Goal: Transaction & Acquisition: Purchase product/service

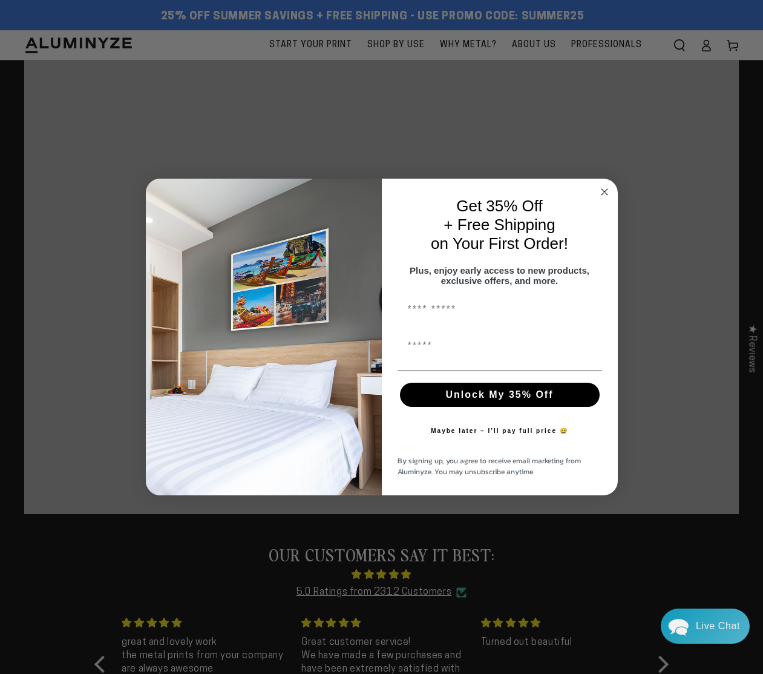
click at [603, 185] on icon "Close dialog" at bounding box center [604, 192] width 15 height 15
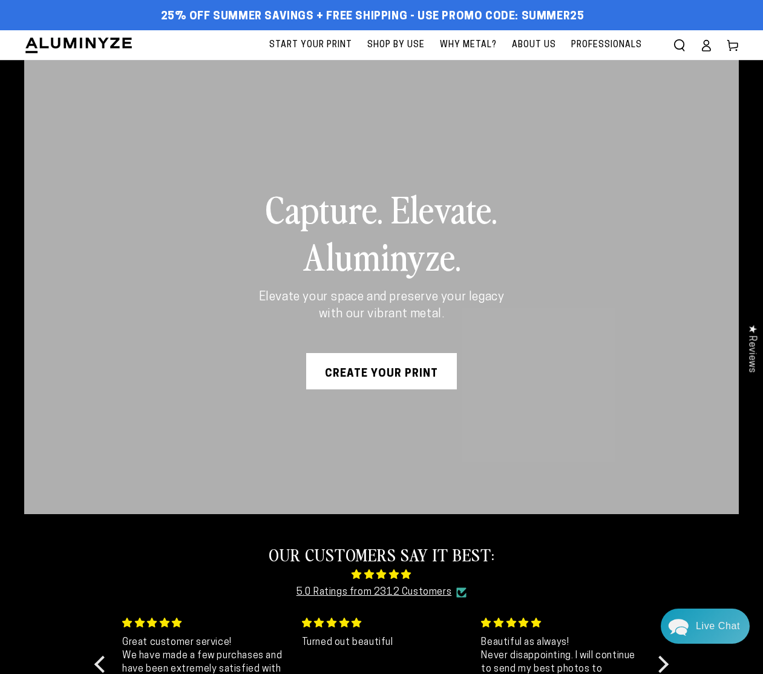
click at [403, 374] on link "Create Your Print" at bounding box center [381, 371] width 151 height 36
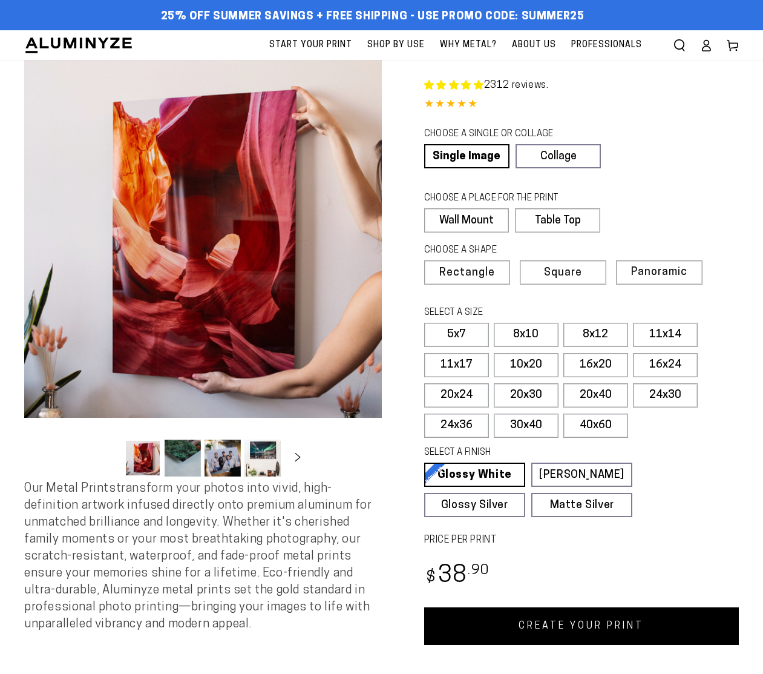
select select "**********"
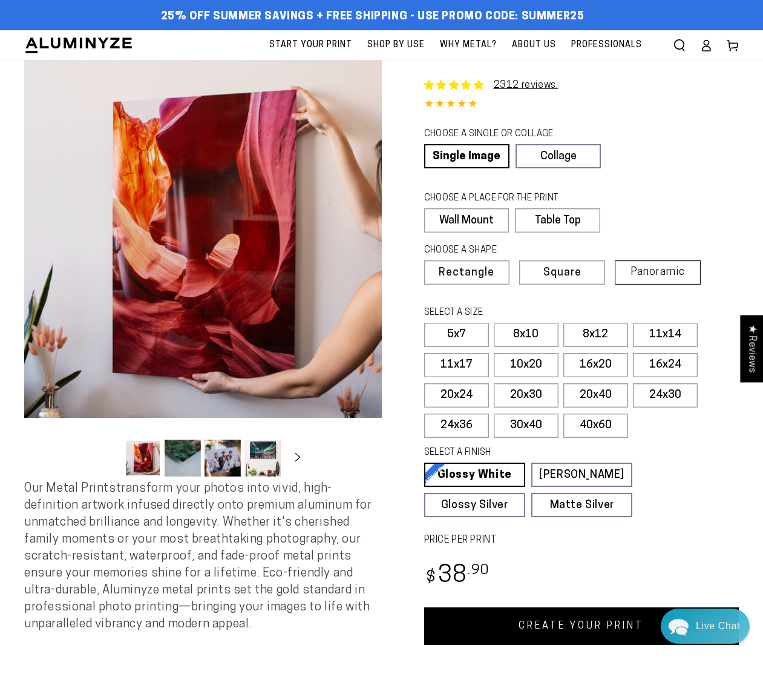
click at [656, 269] on span "Panoramic" at bounding box center [658, 272] width 54 height 12
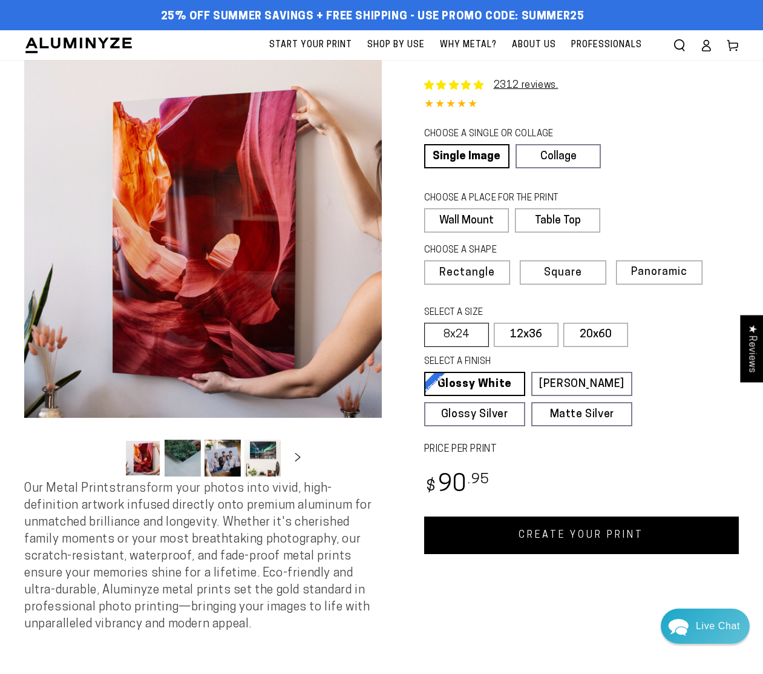
click at [455, 332] on label "8x24" at bounding box center [456, 335] width 65 height 24
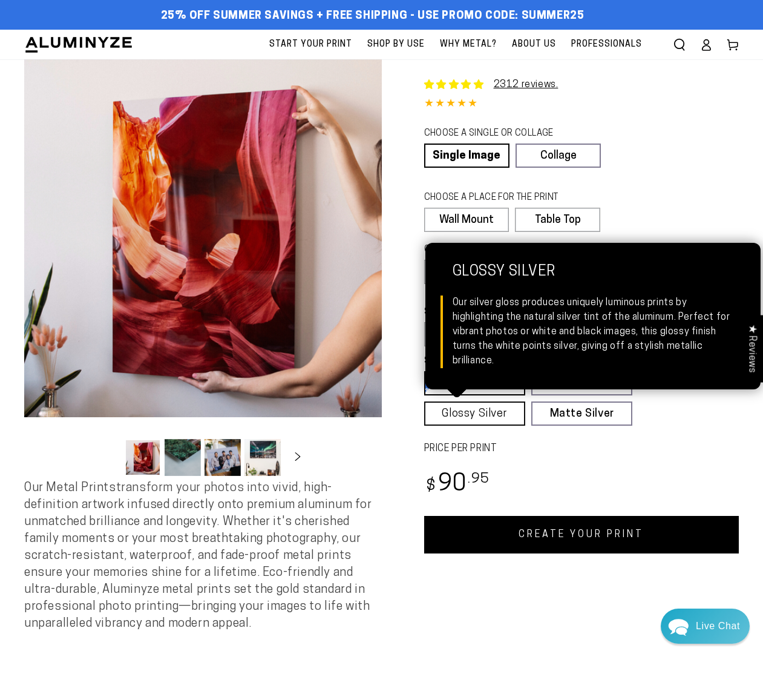
click at [485, 409] on link "Glossy Silver Glossy Silver Our silver gloss produces uniquely luminous prints …" at bounding box center [474, 413] width 101 height 24
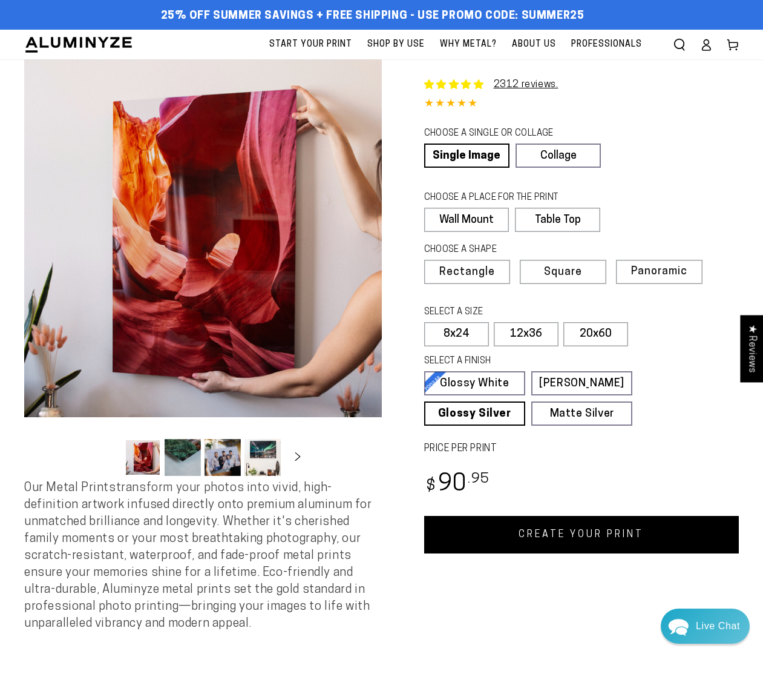
click at [571, 533] on link "CREATE YOUR PRINT" at bounding box center [581, 535] width 315 height 38
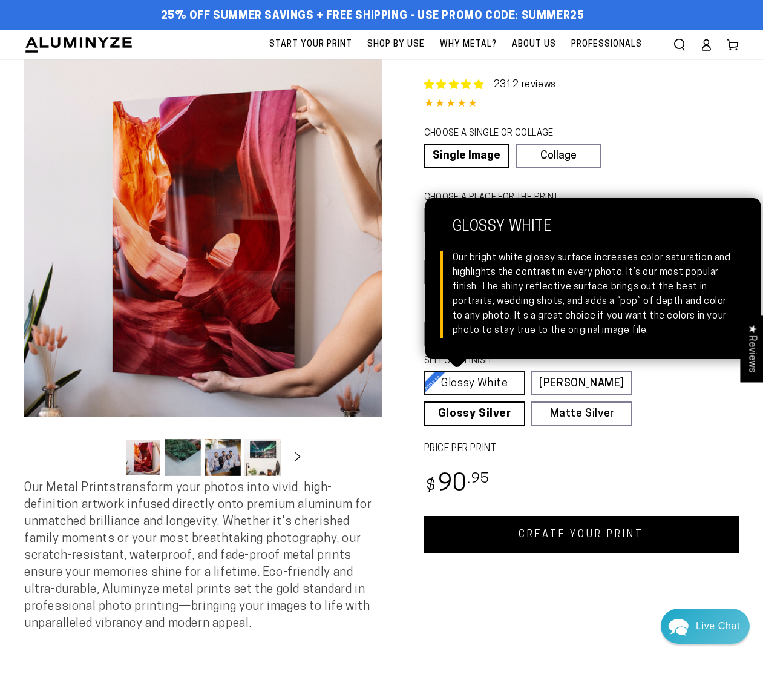
click at [478, 380] on link "Glossy White Glossy White Our bright white glossy surface increases color satur…" at bounding box center [474, 383] width 101 height 24
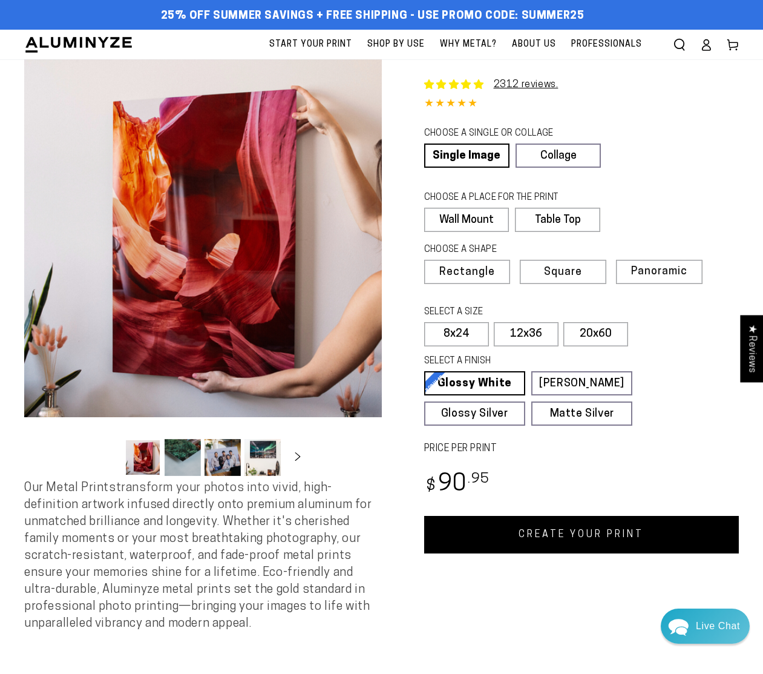
click at [562, 533] on link "CREATE YOUR PRINT" at bounding box center [581, 535] width 315 height 38
click at [567, 153] on link "Collage" at bounding box center [557, 155] width 85 height 24
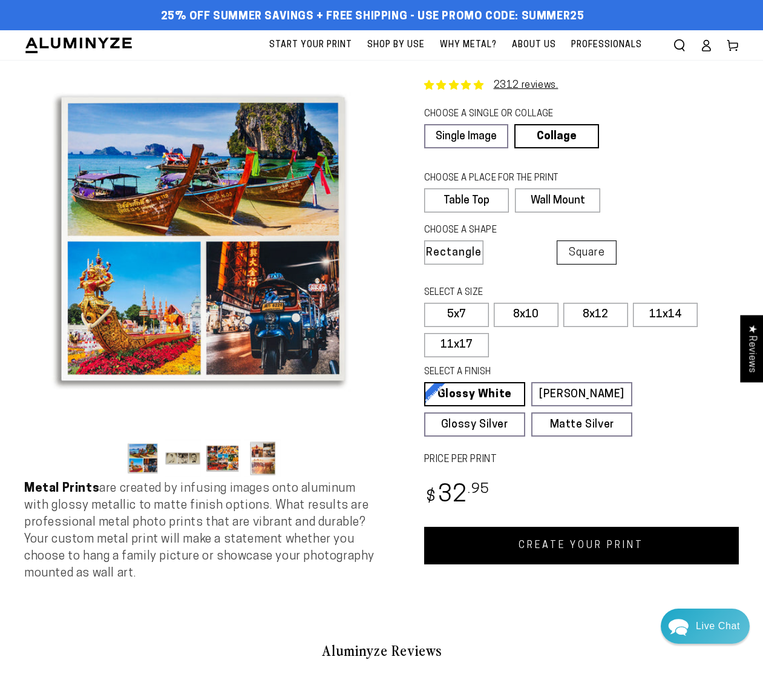
click at [594, 255] on span "Square" at bounding box center [587, 253] width 36 height 11
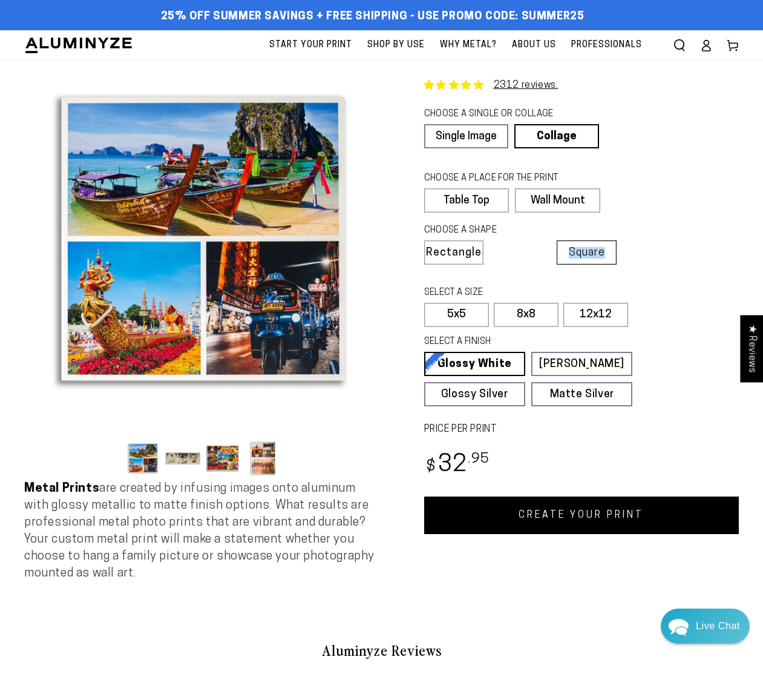
click at [594, 255] on span "Square" at bounding box center [587, 253] width 36 height 11
click at [575, 509] on link "CREATE YOUR PRINT" at bounding box center [581, 515] width 315 height 38
click at [462, 249] on span "Rectangle" at bounding box center [453, 253] width 53 height 11
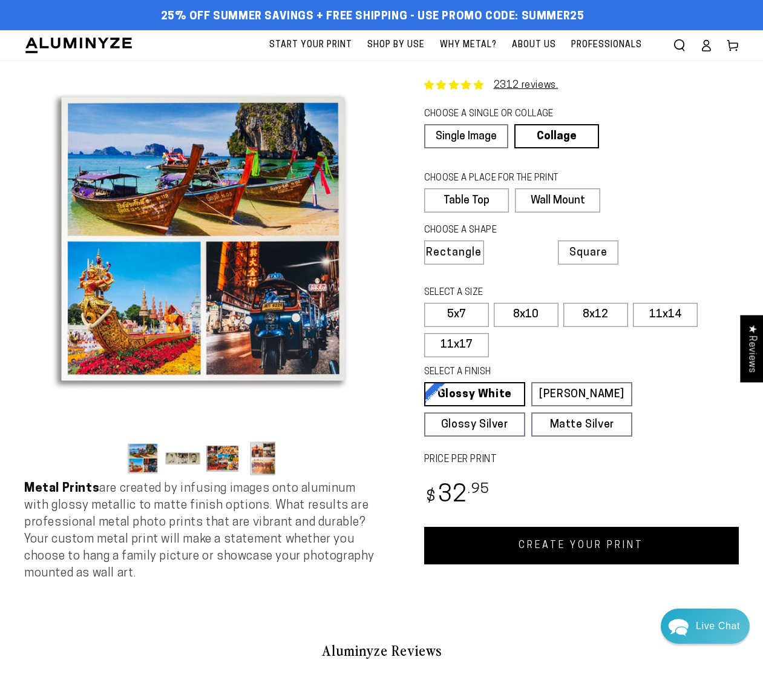
click at [575, 544] on link "CREATE YOUR PRINT" at bounding box center [581, 546] width 315 height 38
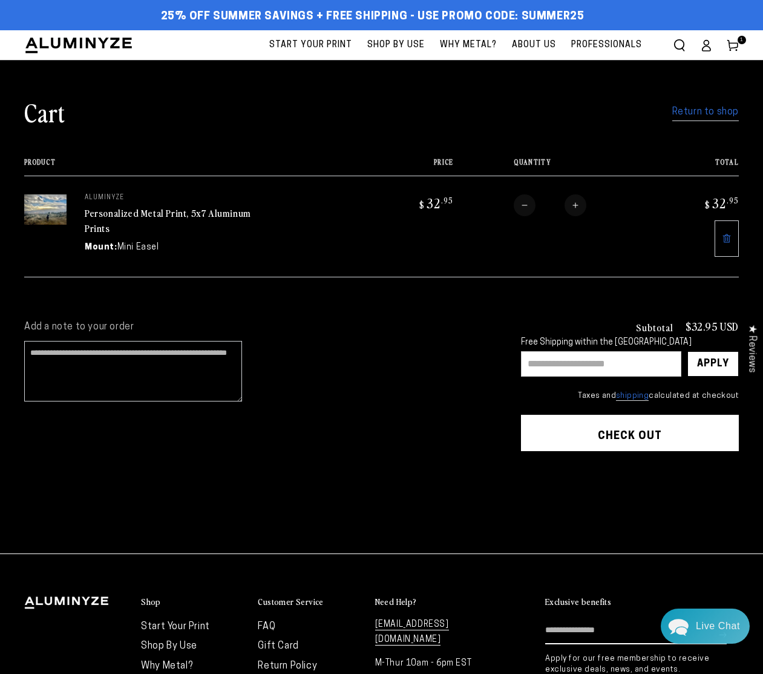
click at [566, 359] on input "text" at bounding box center [601, 363] width 160 height 25
type input "****"
click at [715, 358] on div "Apply" at bounding box center [713, 364] width 32 height 24
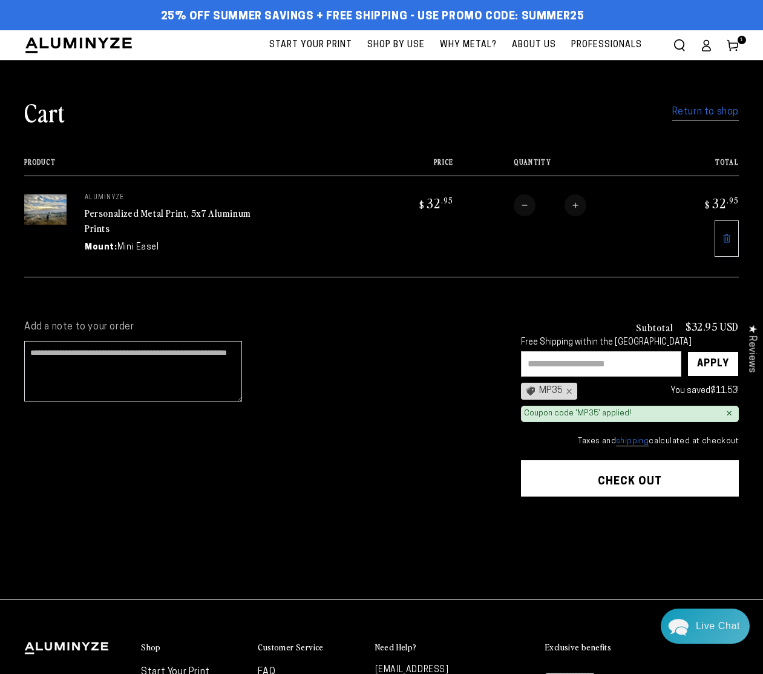
click at [526, 516] on shopify-apple-pay-button at bounding box center [525, 511] width 2 height 10
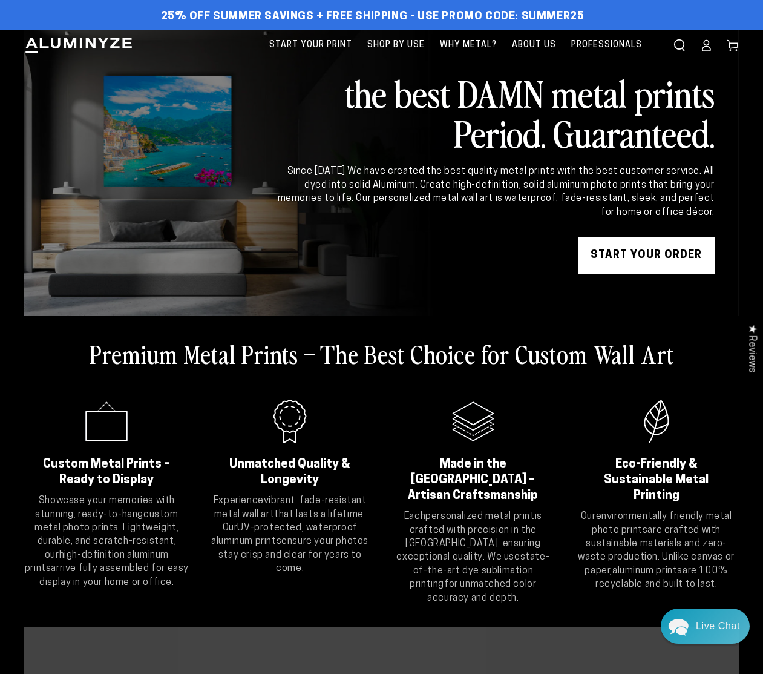
click at [657, 249] on link "START YOUR Order" at bounding box center [646, 255] width 137 height 36
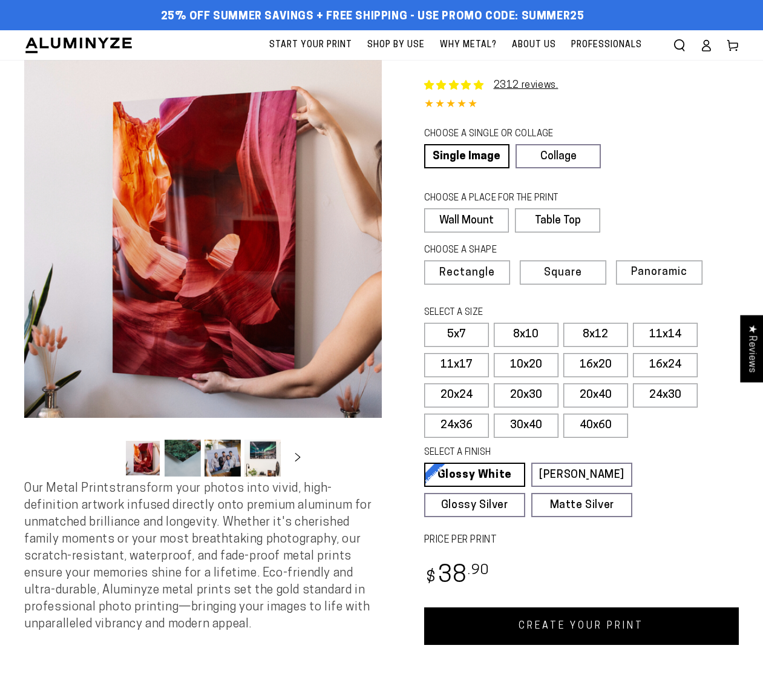
select select "**********"
click at [463, 153] on link "Single Image" at bounding box center [465, 156] width 83 height 24
click at [455, 330] on label "5x7" at bounding box center [456, 335] width 65 height 24
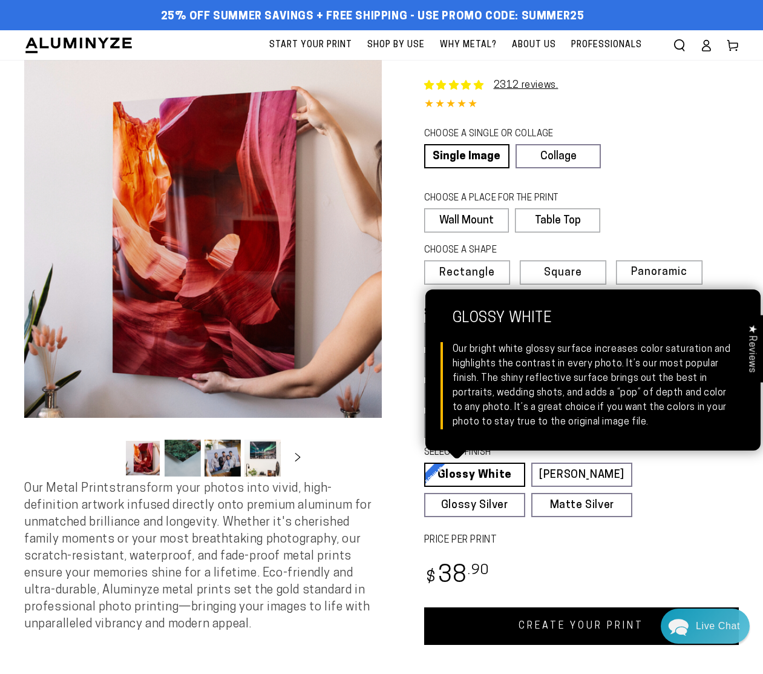
click at [455, 470] on link "Glossy White Glossy White Our bright white glossy surface increases color satur…" at bounding box center [474, 474] width 101 height 24
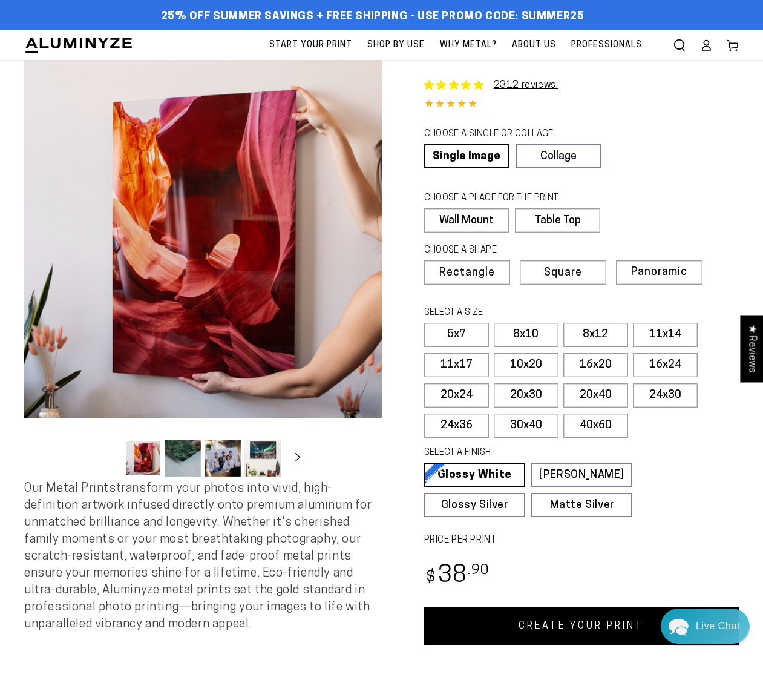
click at [560, 623] on link "CREATE YOUR PRINT" at bounding box center [581, 626] width 315 height 38
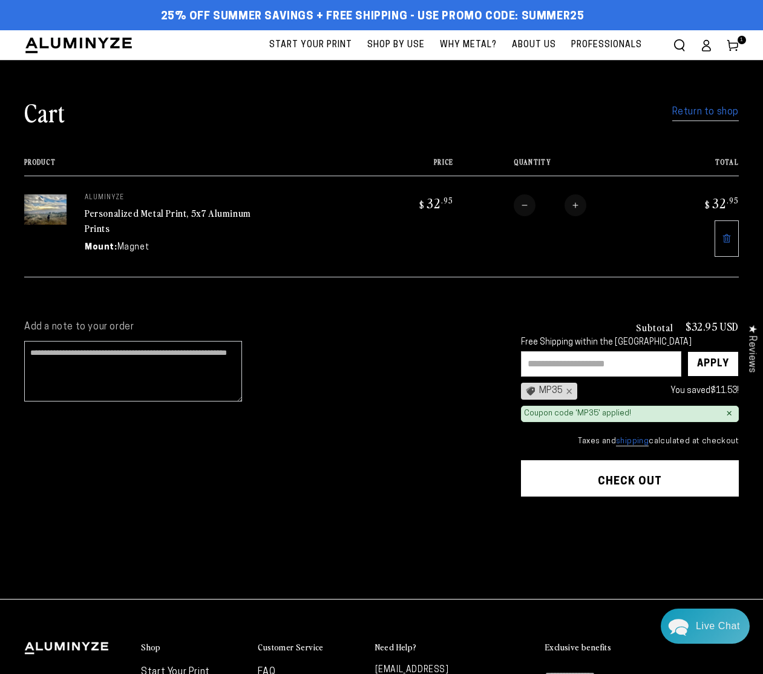
click at [617, 476] on button "Check out" at bounding box center [630, 478] width 218 height 36
